Goal: Transaction & Acquisition: Obtain resource

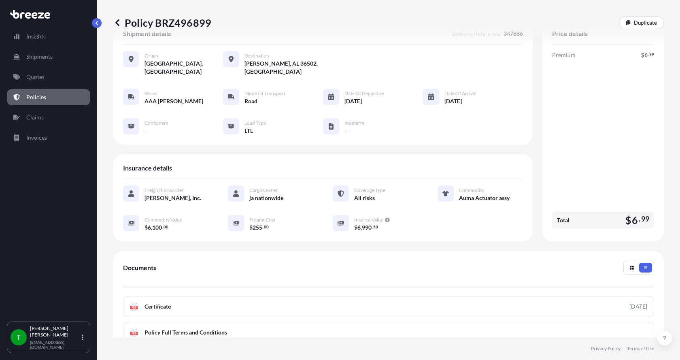
scroll to position [119, 0]
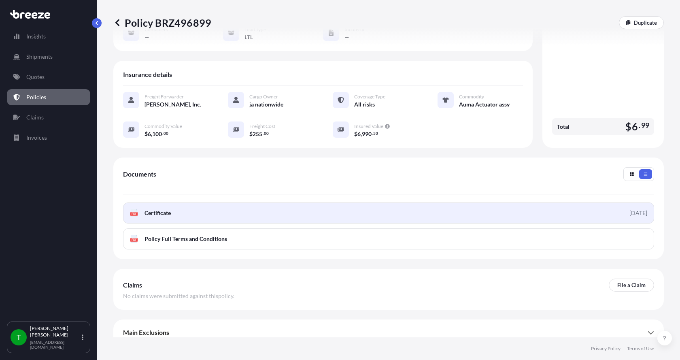
click at [139, 209] on div "PDF Certificate" at bounding box center [150, 213] width 41 height 8
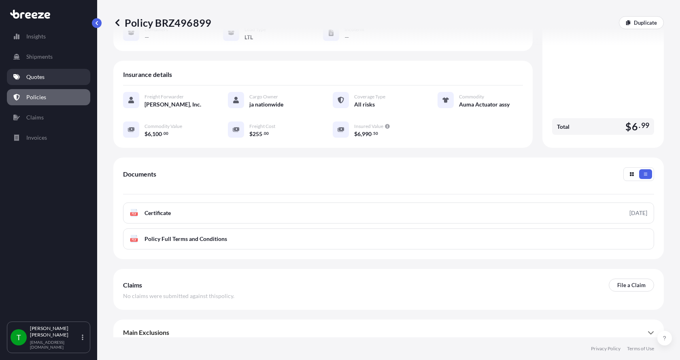
click at [35, 78] on p "Quotes" at bounding box center [35, 77] width 18 height 8
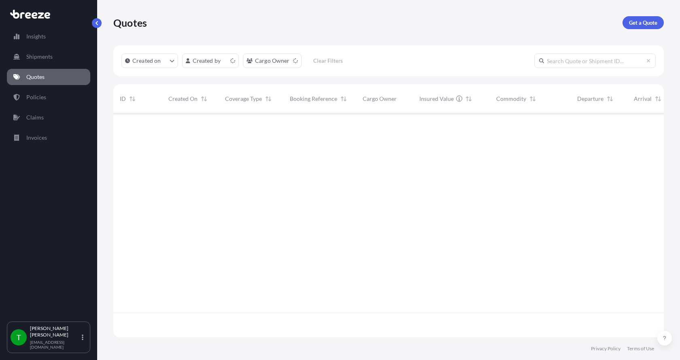
scroll to position [222, 544]
click at [641, 21] on p "Get a Quote" at bounding box center [643, 23] width 28 height 8
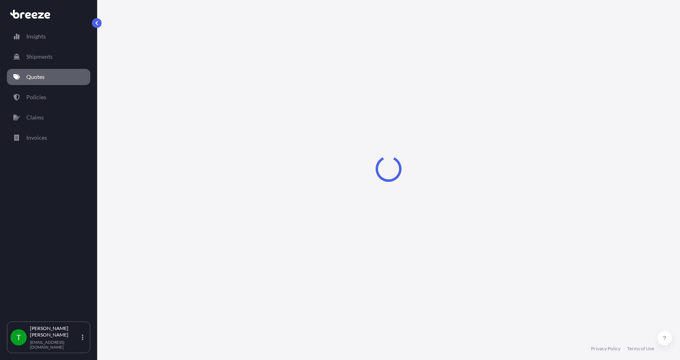
select select "Sea"
select select "1"
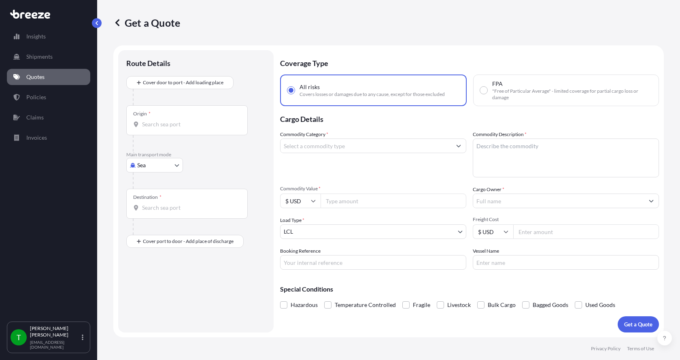
click at [135, 168] on body "Insights Shipments Quotes Policies Claims Invoices T [PERSON_NAME] [EMAIL_ADDRE…" at bounding box center [340, 180] width 680 height 360
click at [145, 214] on span "Road" at bounding box center [148, 215] width 13 height 8
select select "Road"
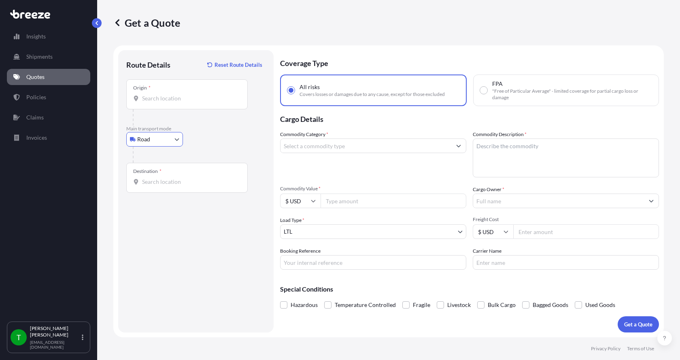
click at [163, 100] on input "Origin *" at bounding box center [190, 98] width 96 height 8
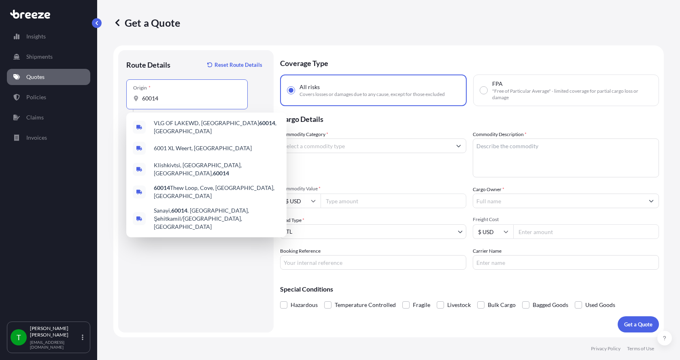
drag, startPoint x: 163, startPoint y: 99, endPoint x: 117, endPoint y: 102, distance: 46.2
click at [117, 102] on form "Route Details Reset Route Details Place of loading Road Road Rail Origin * 6001…" at bounding box center [388, 191] width 550 height 292
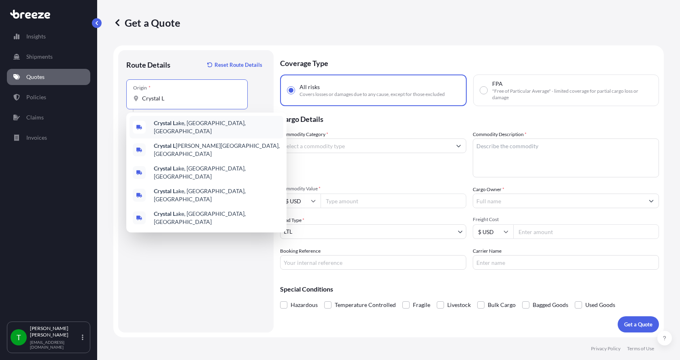
click at [163, 126] on b "Crystal L" at bounding box center [165, 122] width 22 height 7
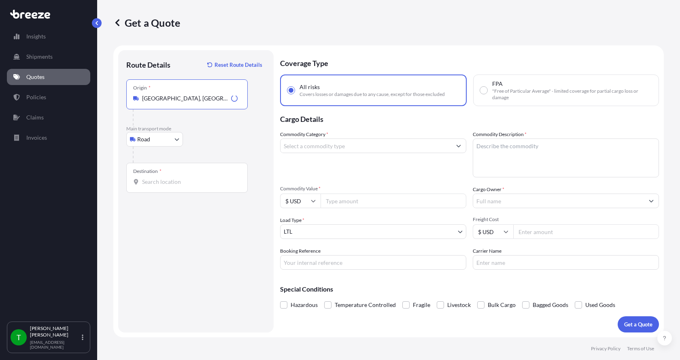
type input "[GEOGRAPHIC_DATA], [GEOGRAPHIC_DATA], [GEOGRAPHIC_DATA]"
click at [152, 185] on input "Destination *" at bounding box center [190, 182] width 96 height 8
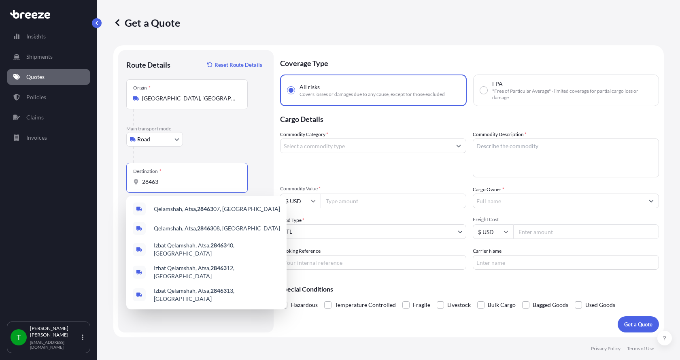
drag, startPoint x: 159, startPoint y: 180, endPoint x: 103, endPoint y: 180, distance: 55.4
click at [104, 181] on div "Get a Quote Route Details Reset Route Details Place of loading Road Road Rail O…" at bounding box center [388, 168] width 583 height 337
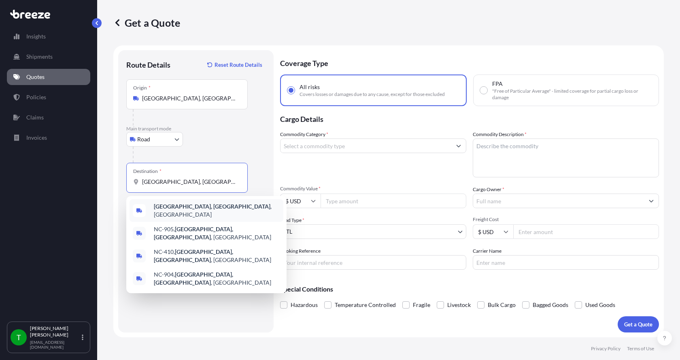
click at [169, 209] on b "[GEOGRAPHIC_DATA], [GEOGRAPHIC_DATA]" at bounding box center [212, 206] width 117 height 7
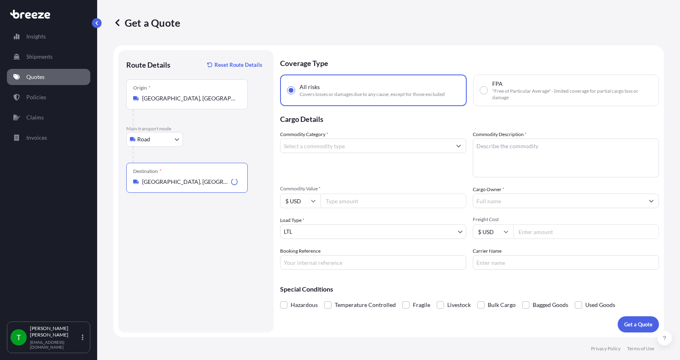
type input "[GEOGRAPHIC_DATA], [GEOGRAPHIC_DATA], [GEOGRAPHIC_DATA]"
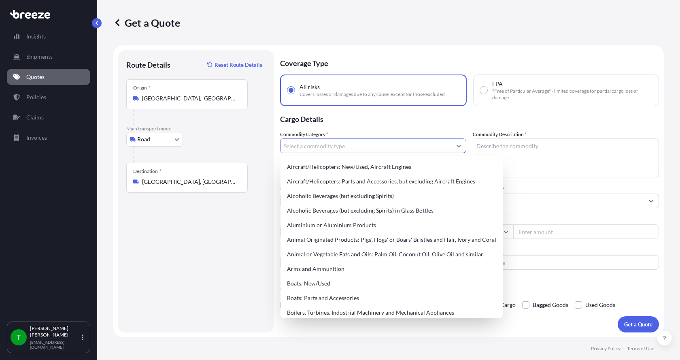
click at [309, 147] on input "Commodity Category *" at bounding box center [365, 145] width 171 height 15
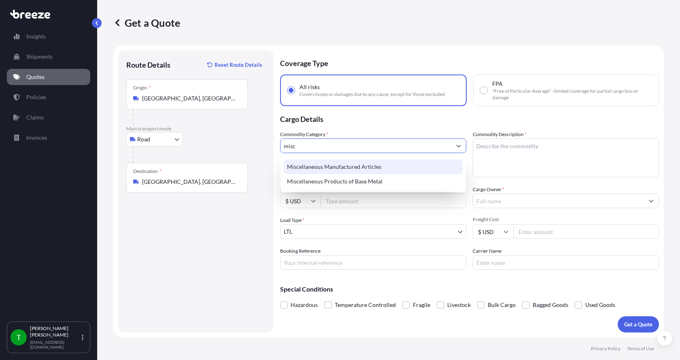
click at [315, 169] on div "Miscellaneous Manufactured Articles" at bounding box center [373, 166] width 179 height 15
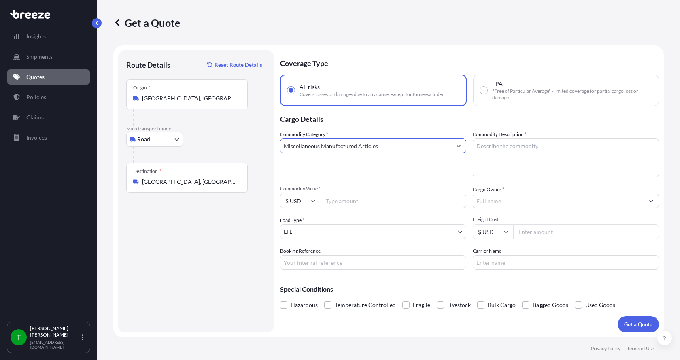
type input "Miscellaneous Manufactured Articles"
click at [495, 144] on textarea "Commodity Description *" at bounding box center [566, 157] width 186 height 39
click at [497, 146] on textarea "Pourch" at bounding box center [566, 157] width 186 height 39
type textarea "Pourch Making Machine Parts"
click at [361, 204] on input "Commodity Value *" at bounding box center [394, 200] width 146 height 15
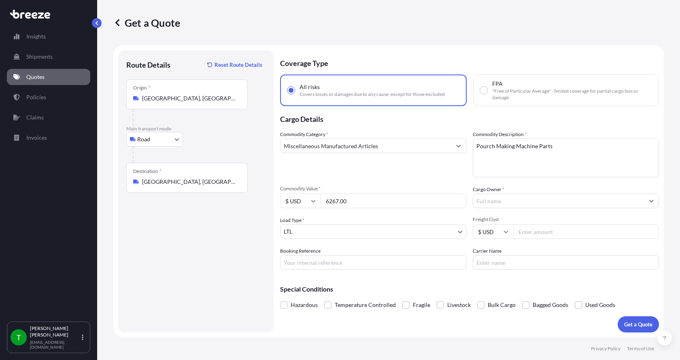
type input "6267.00"
click at [495, 198] on input "Cargo Owner *" at bounding box center [558, 200] width 171 height 15
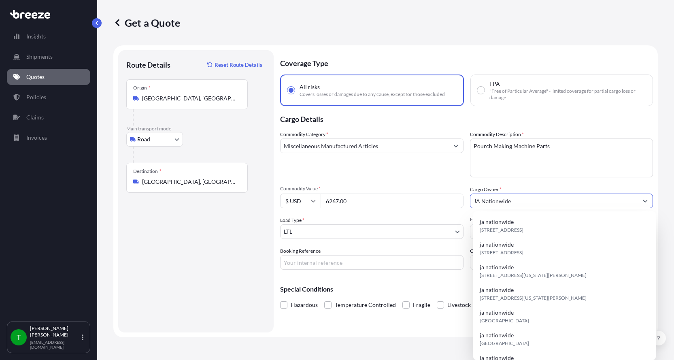
type input "JA Nationwide"
click at [338, 265] on input "Booking Reference" at bounding box center [371, 262] width 183 height 15
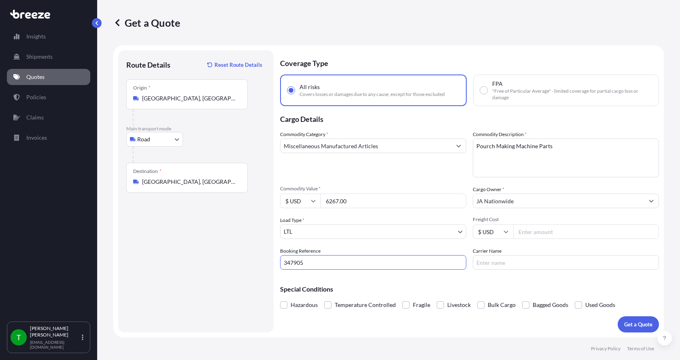
type input "347905"
click at [528, 232] on input "Freight Cost" at bounding box center [586, 231] width 146 height 15
type input "300.00"
click at [498, 262] on input "Carrier Name" at bounding box center [566, 262] width 186 height 15
type input "AAA [PERSON_NAME]"
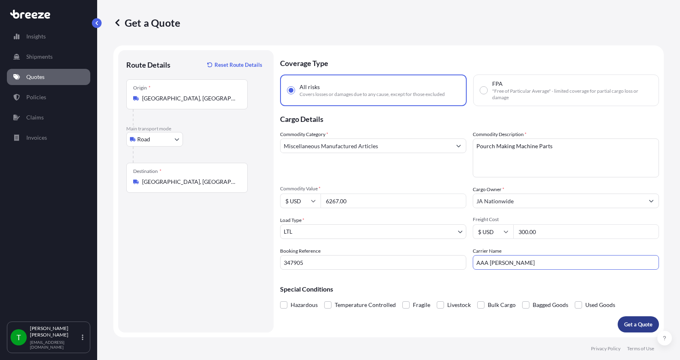
click at [627, 324] on p "Get a Quote" at bounding box center [638, 324] width 28 height 8
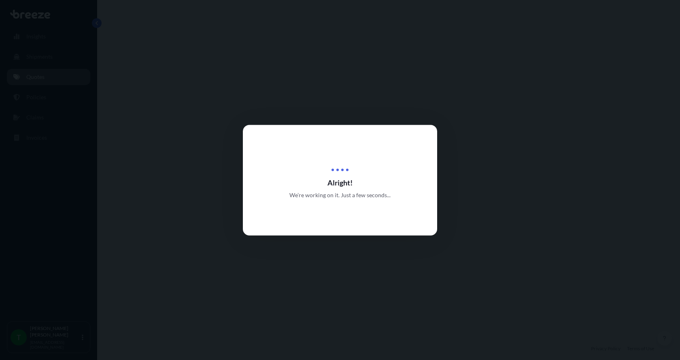
select select "Road"
select select "1"
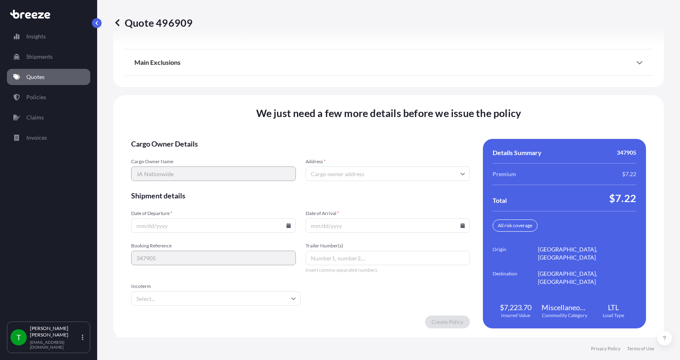
scroll to position [1065, 0]
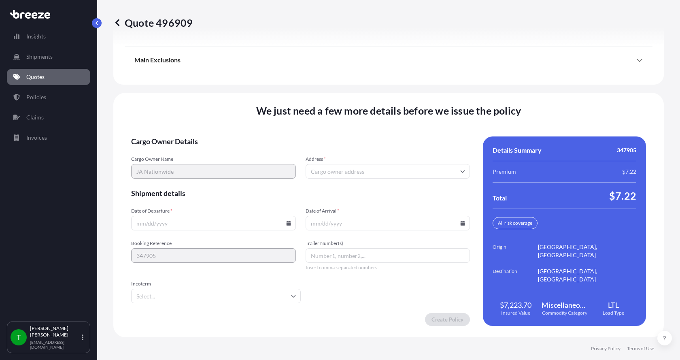
click at [316, 170] on input "Address *" at bounding box center [388, 171] width 165 height 15
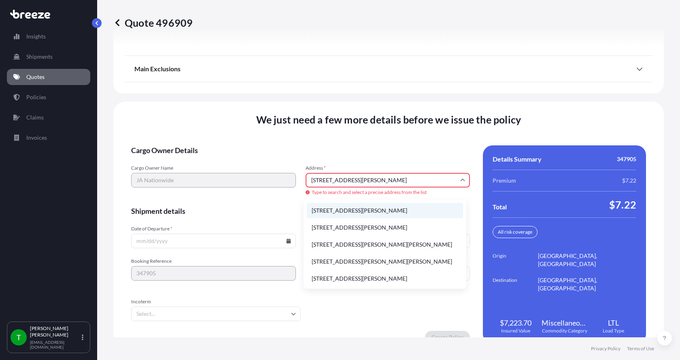
click at [340, 208] on li "[STREET_ADDRESS][PERSON_NAME]" at bounding box center [385, 210] width 156 height 15
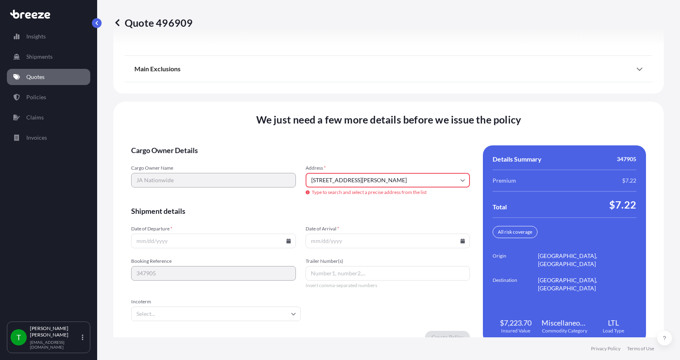
type input "[STREET_ADDRESS][PERSON_NAME]"
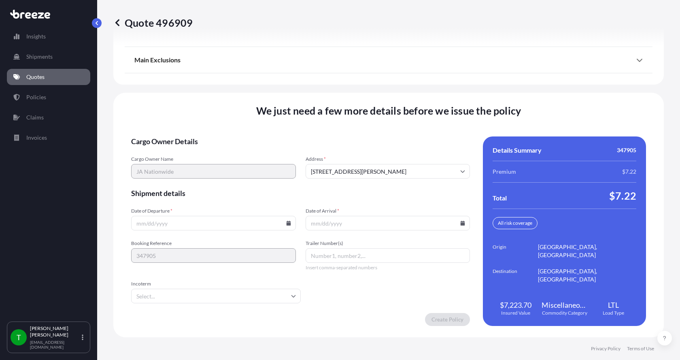
click at [283, 222] on input "Date of Departure *" at bounding box center [213, 223] width 165 height 15
click at [286, 222] on icon at bounding box center [288, 223] width 5 height 5
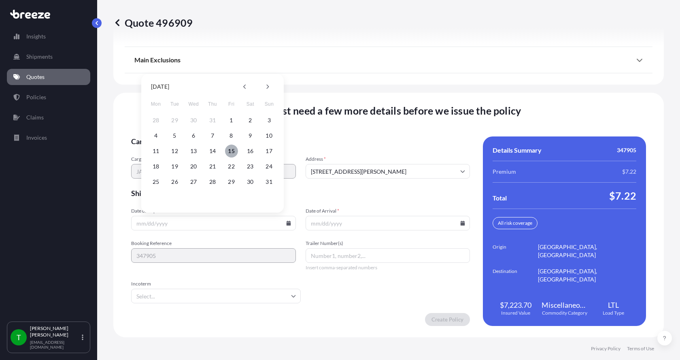
click at [230, 152] on button "15" at bounding box center [231, 150] width 13 height 13
type input "[DATE]"
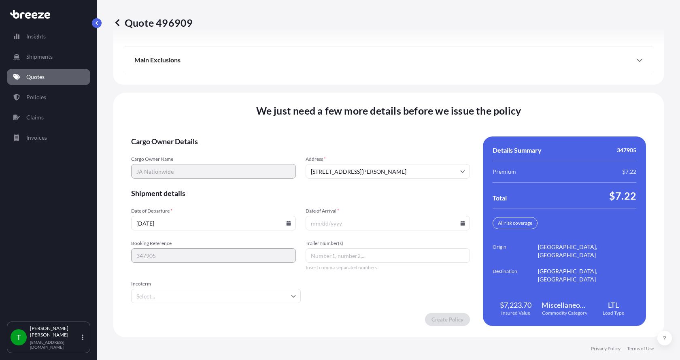
click at [461, 223] on icon at bounding box center [463, 223] width 4 height 5
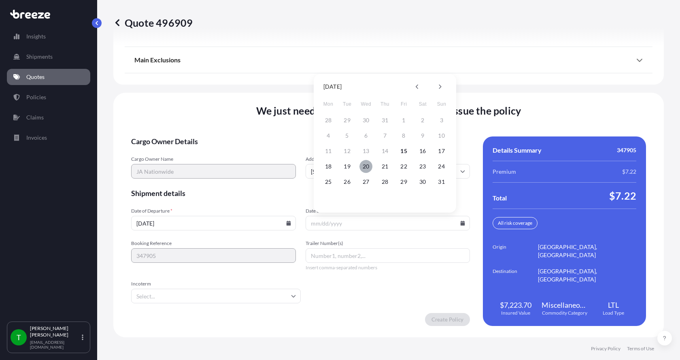
click at [362, 166] on button "20" at bounding box center [365, 166] width 13 height 13
type input "[DATE]"
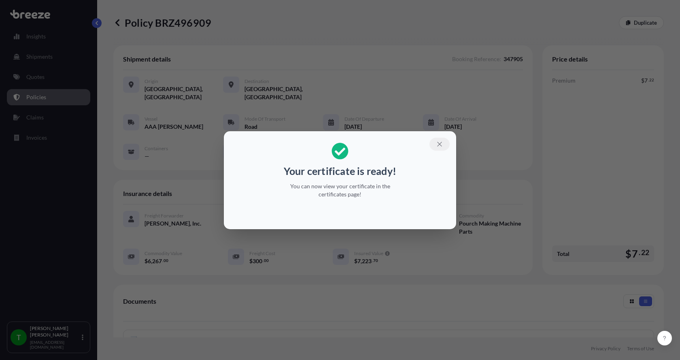
click at [438, 145] on icon "button" at bounding box center [439, 144] width 4 height 4
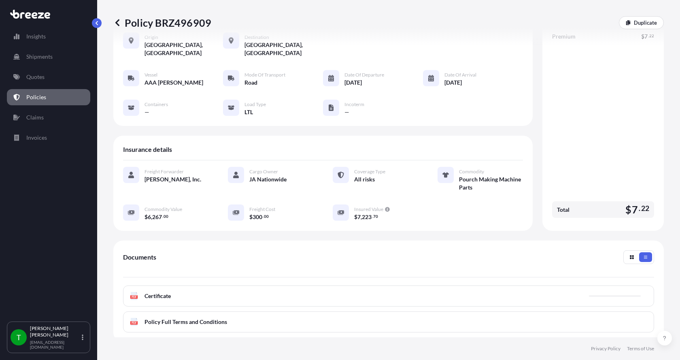
scroll to position [121, 0]
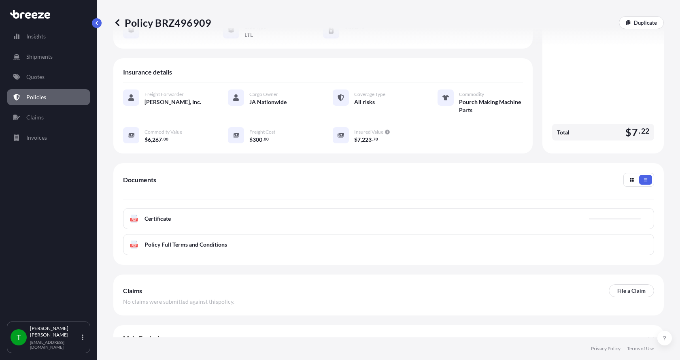
click at [134, 218] on text "PDF" at bounding box center [134, 219] width 5 height 3
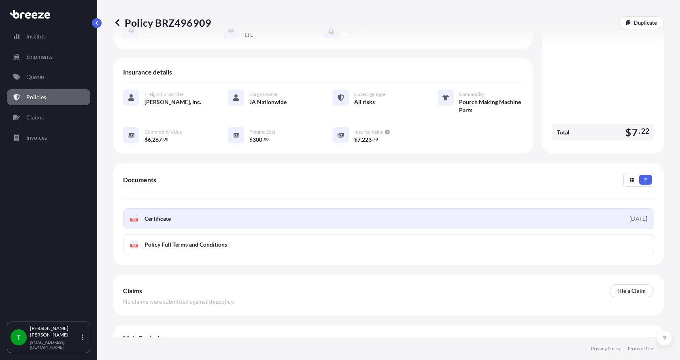
click at [133, 218] on rect at bounding box center [133, 219] width 7 height 3
